Goal: Task Accomplishment & Management: Use online tool/utility

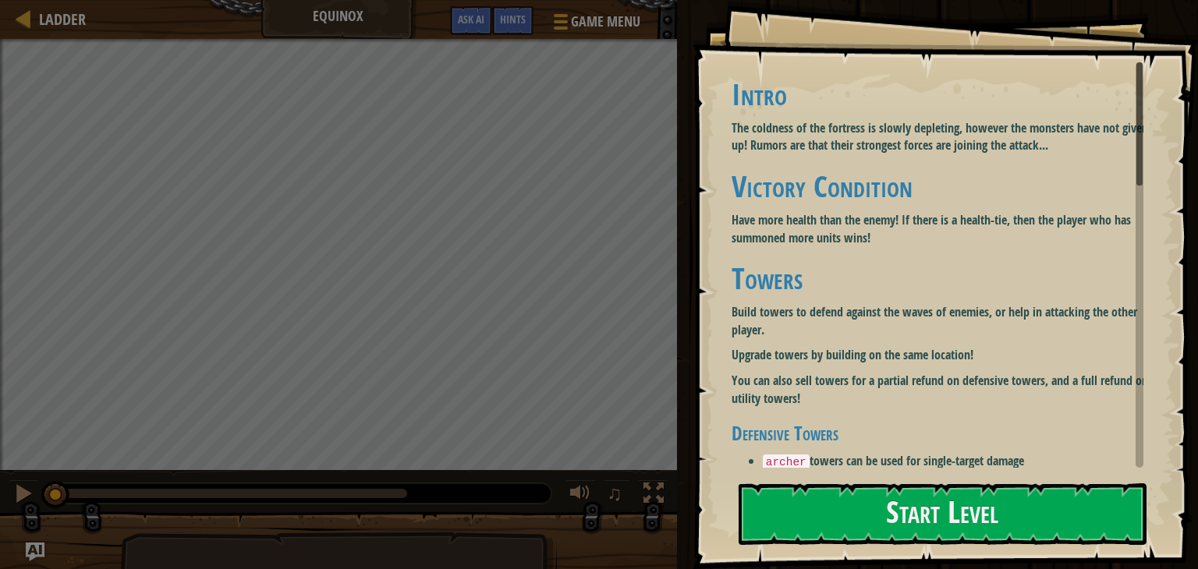
click at [1067, 511] on button "Start Level" at bounding box center [942, 514] width 408 height 62
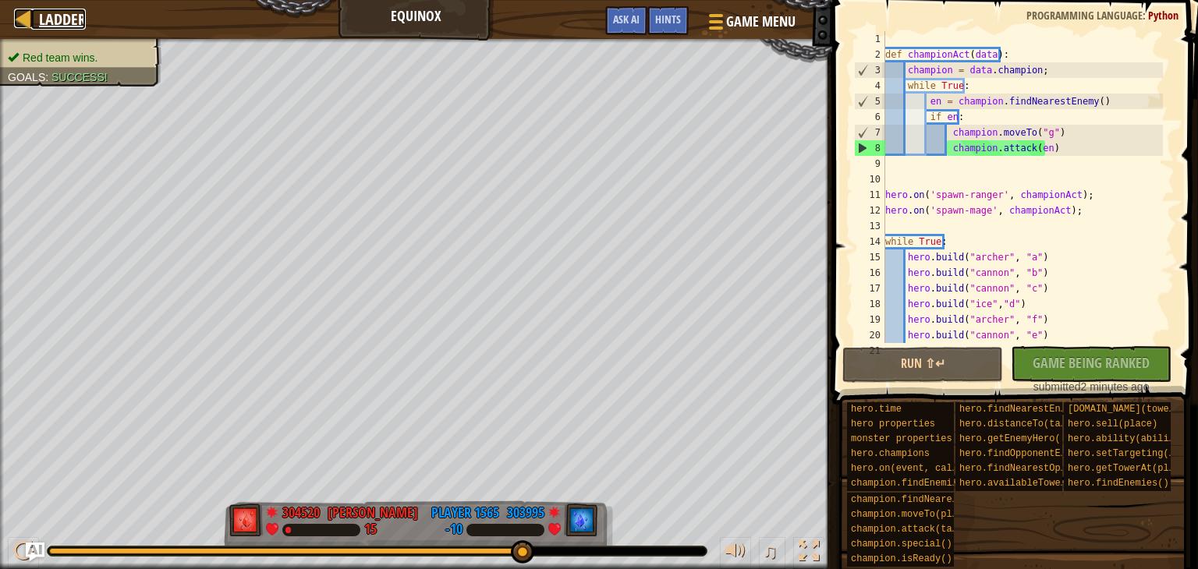
click at [59, 23] on span "Ladder" at bounding box center [62, 19] width 47 height 21
